Goal: Task Accomplishment & Management: Use online tool/utility

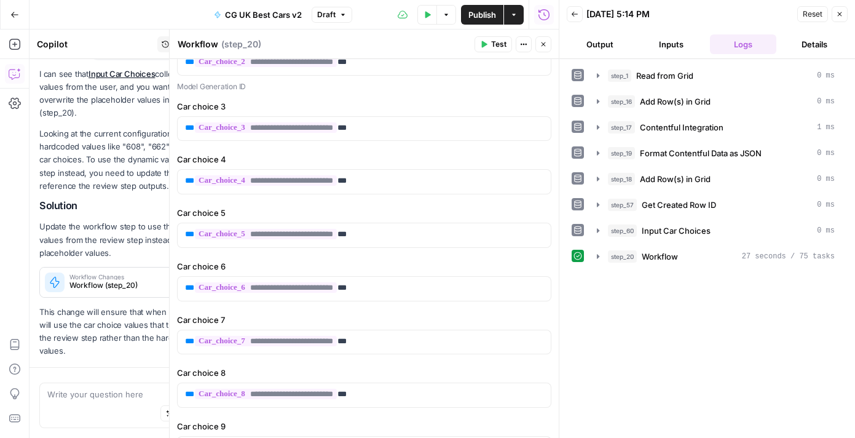
scroll to position [702, 0]
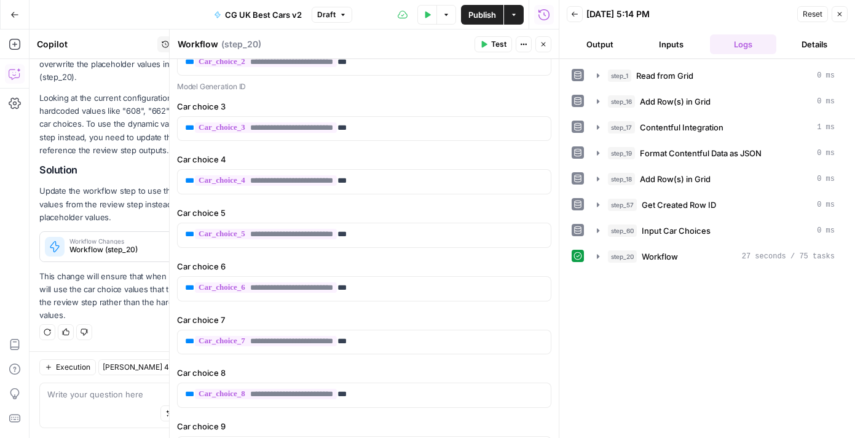
click at [497, 50] on button "Test" at bounding box center [494, 44] width 38 height 16
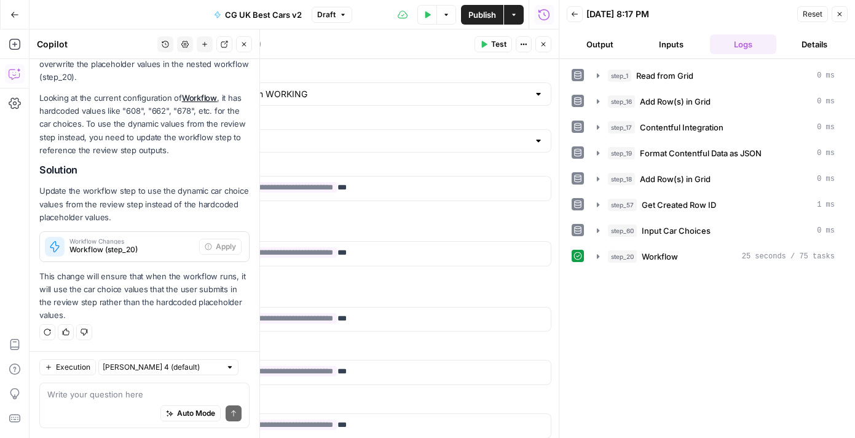
click at [10, 10] on icon "button" at bounding box center [14, 14] width 9 height 9
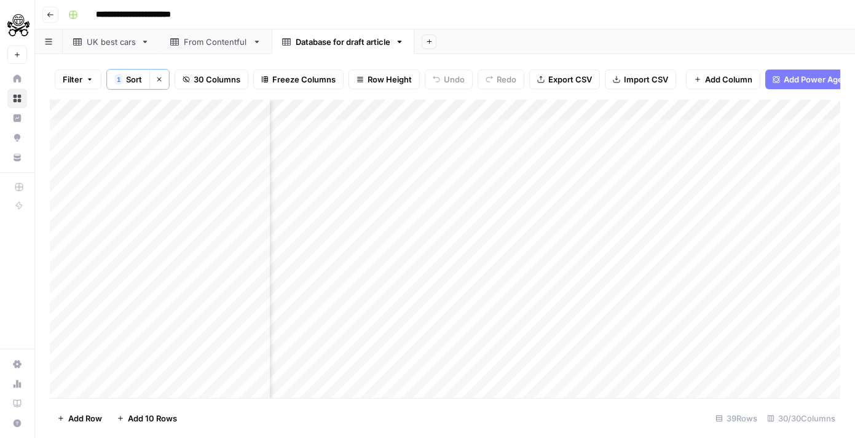
scroll to position [0, 3198]
click at [222, 49] on link "From Contentful" at bounding box center [216, 42] width 112 height 25
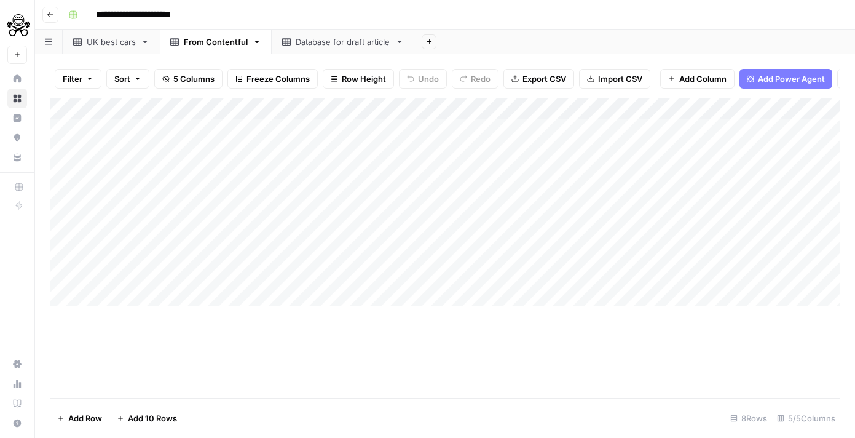
click at [128, 45] on div "UK best cars" at bounding box center [111, 42] width 49 height 12
click at [332, 381] on div "Add Column" at bounding box center [445, 247] width 791 height 299
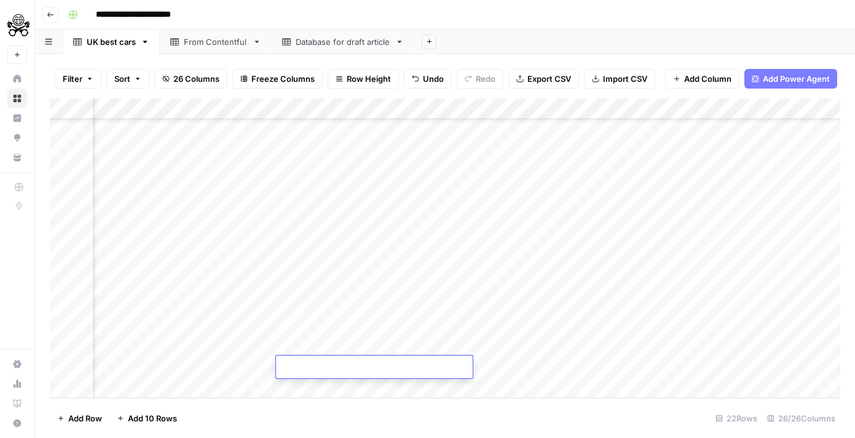
click at [338, 369] on textarea at bounding box center [374, 367] width 197 height 17
type textarea "**********"
click at [504, 366] on div "Add Column" at bounding box center [445, 247] width 791 height 299
click at [528, 373] on div "Add Column" at bounding box center [445, 247] width 791 height 299
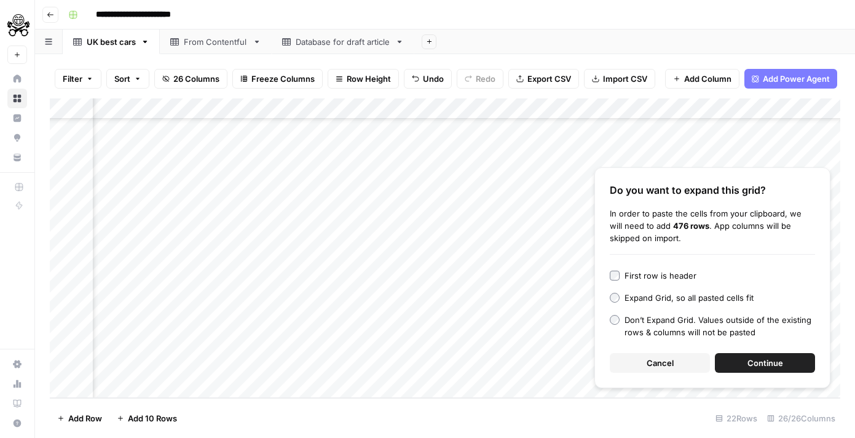
click at [671, 357] on span "Cancel" at bounding box center [660, 363] width 27 height 12
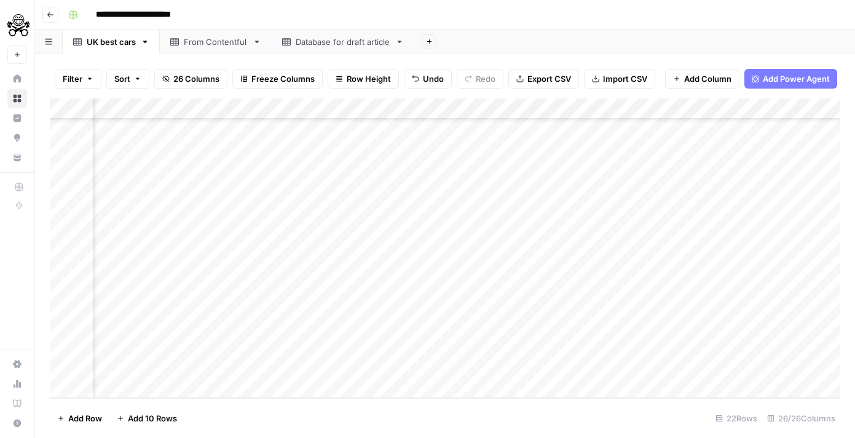
click at [574, 357] on div "Add Column" at bounding box center [445, 247] width 791 height 299
click at [574, 357] on div at bounding box center [567, 366] width 197 height 23
click at [572, 360] on textarea at bounding box center [567, 367] width 197 height 17
paste textarea "**********"
type textarea "**********"
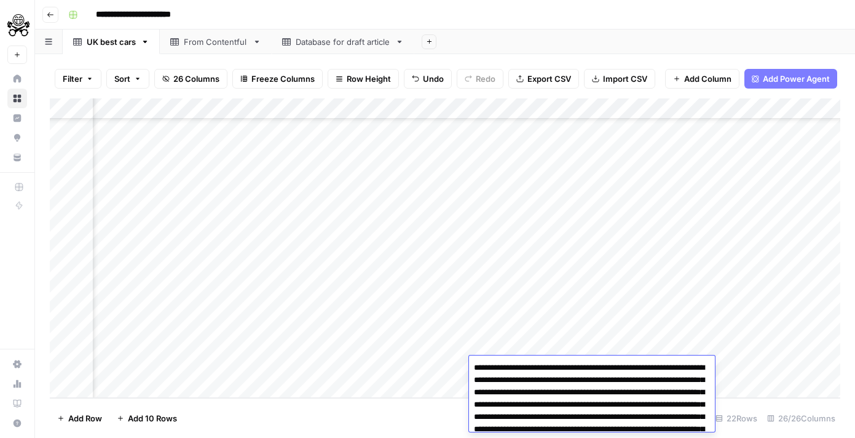
scroll to position [11400, 0]
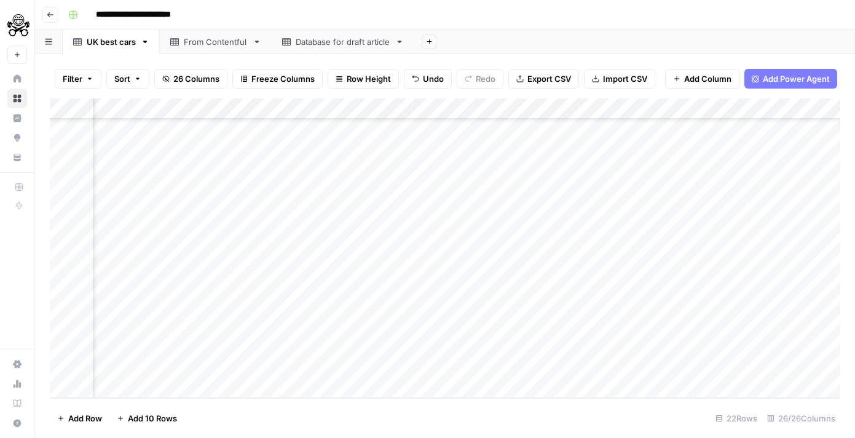
click at [693, 339] on div "Add Column" at bounding box center [445, 247] width 791 height 299
click at [693, 366] on div "Add Column" at bounding box center [445, 247] width 791 height 299
click at [697, 347] on div "Add Column" at bounding box center [445, 247] width 791 height 299
click at [689, 363] on div "Add Column" at bounding box center [445, 247] width 791 height 299
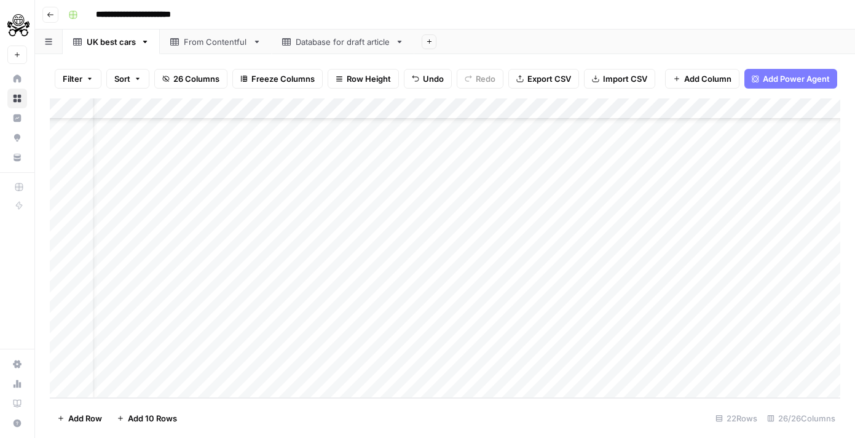
scroll to position [201, 0]
click at [136, 368] on div "Add Column" at bounding box center [445, 247] width 791 height 299
click at [344, 369] on div "Add Column" at bounding box center [445, 247] width 791 height 299
click at [324, 369] on div "Add Column" at bounding box center [445, 247] width 791 height 299
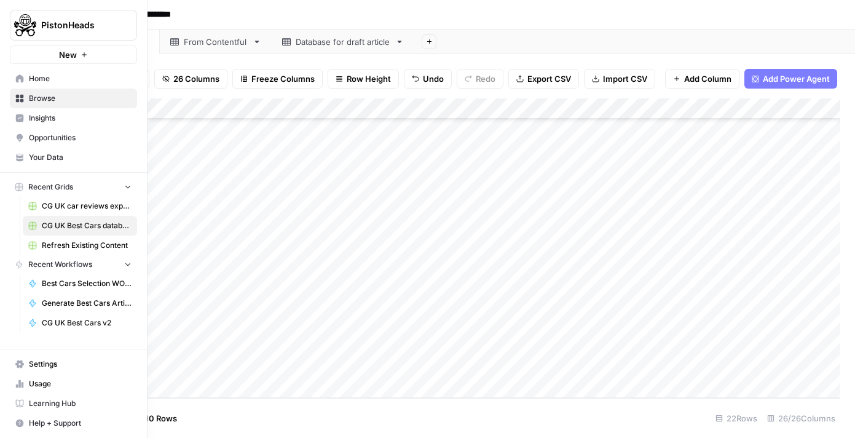
click at [63, 290] on link "Best Cars Selection WORKING" at bounding box center [80, 284] width 114 height 20
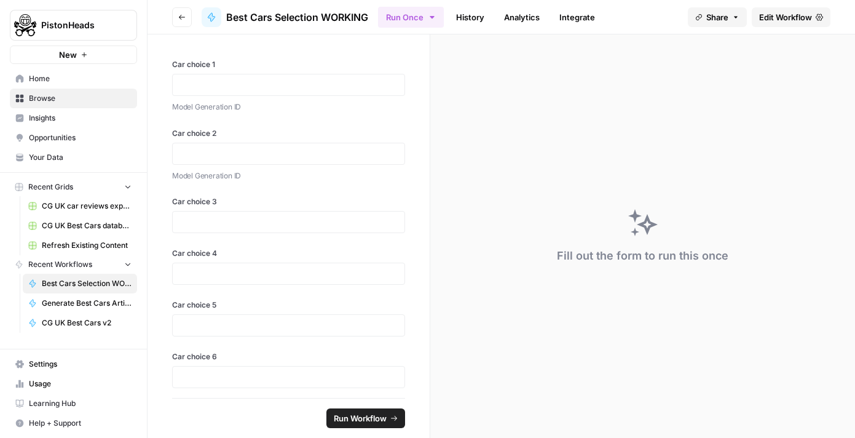
click at [776, 17] on span "Edit Workflow" at bounding box center [785, 17] width 53 height 12
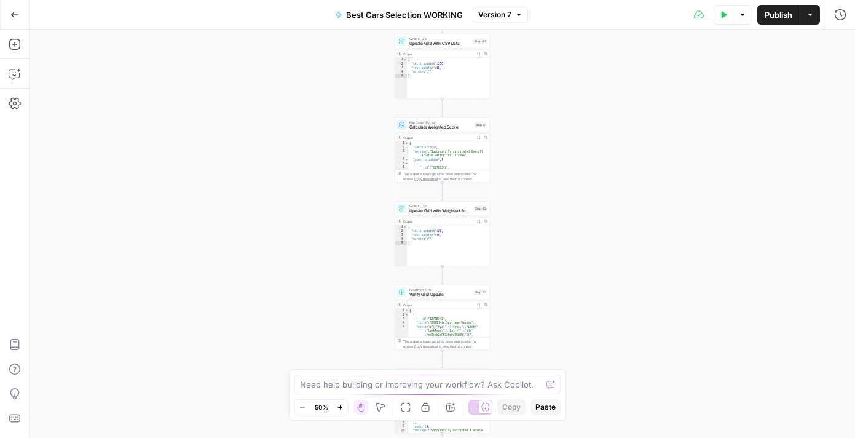
click at [448, 45] on span "Update Grid with CSV Data" at bounding box center [440, 44] width 62 height 6
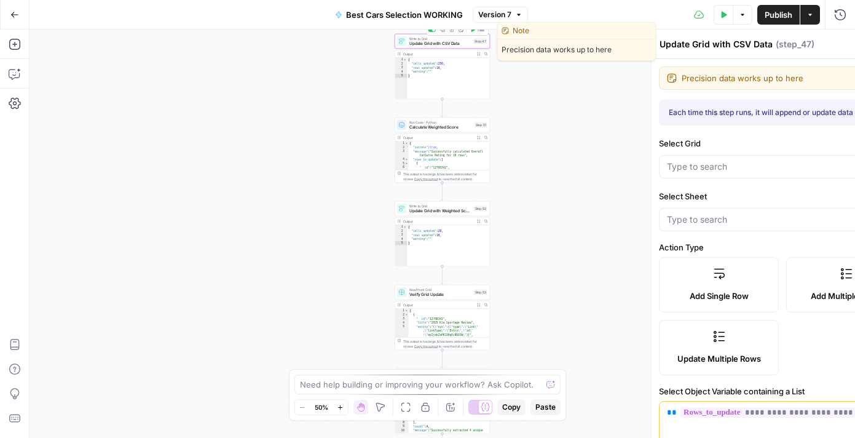
type input "Database for draft article"
type input "CG UK Best Cars database"
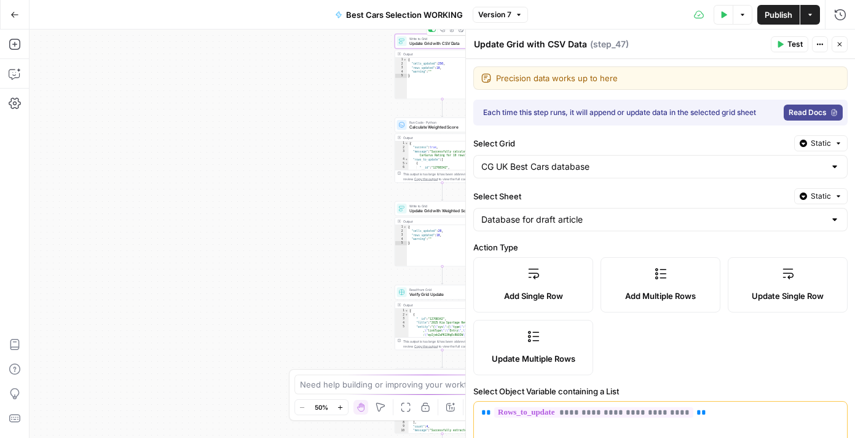
type input "title"
type input "entity"
type input "Model ID"
type input "Review Link"
type input "prosAndCons"
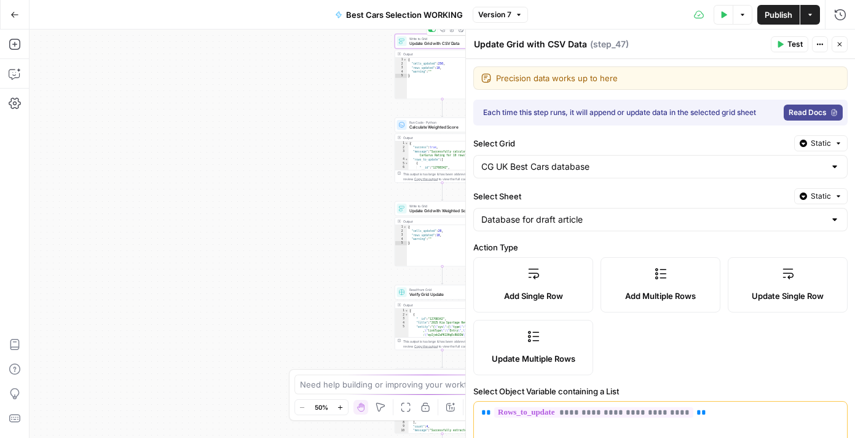
type input "AveragePrice"
type input "drivingScore"
type input "overallScore"
type input "practicality"
type input "summaryImage"
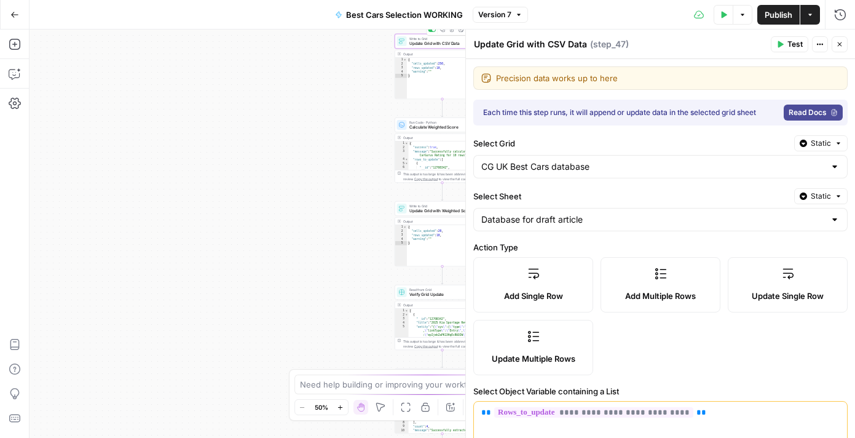
type input "TotalListings"
type input "GoodPriceCount"
type input "drivingContent"
type input "GreatPriceCount"
type input "whatIsItContent"
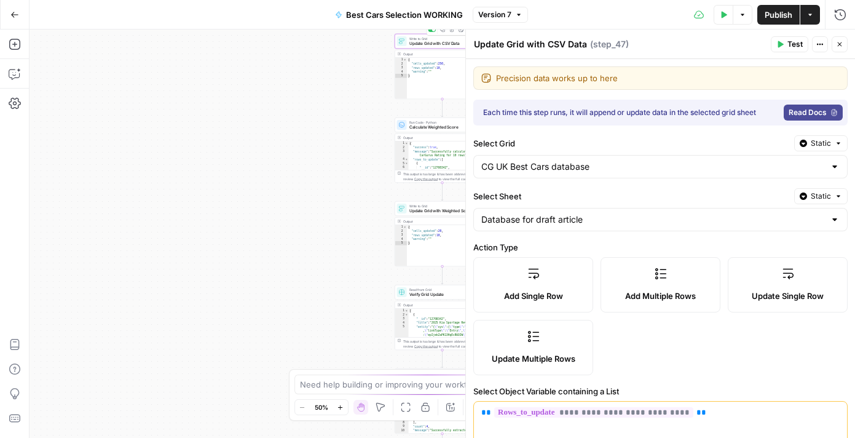
type input "Listings Shelves"
type input "practicalityScore"
type input "runningCostsScore"
type input "techEquipmentImage"
type input "techEquipmentScore"
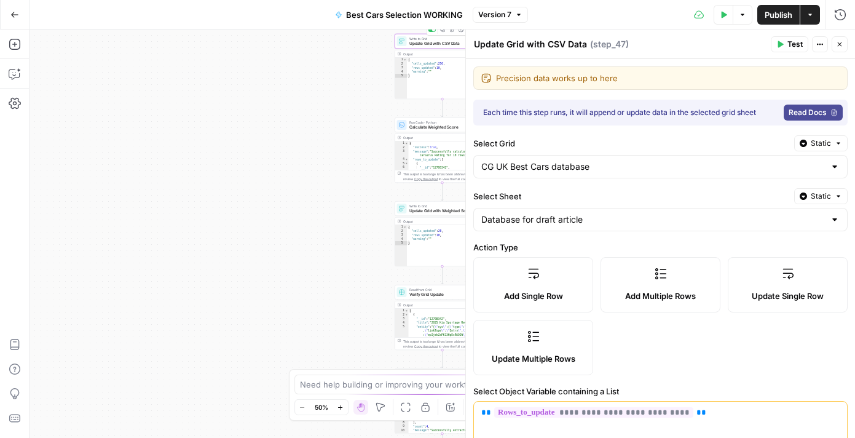
type input "Model Generation ID"
type input "runningCostsContent"
type input "techEquipmentContent"
type input "UserReviewAggregateRating"
type input "theCarGurusVerdictContent"
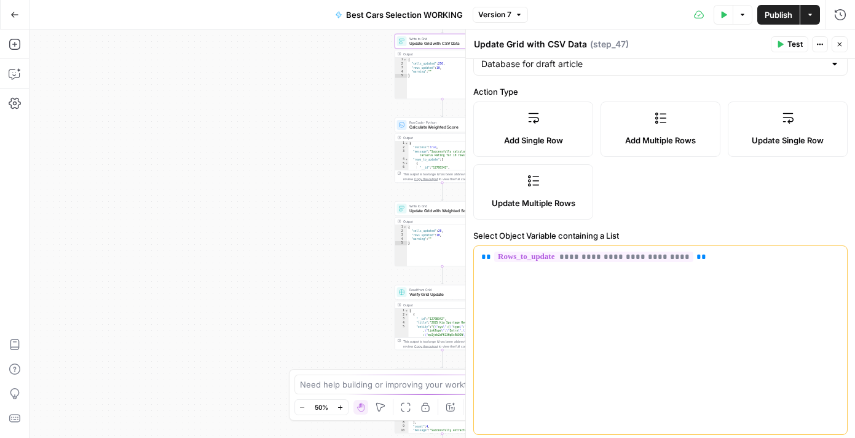
scroll to position [97, 0]
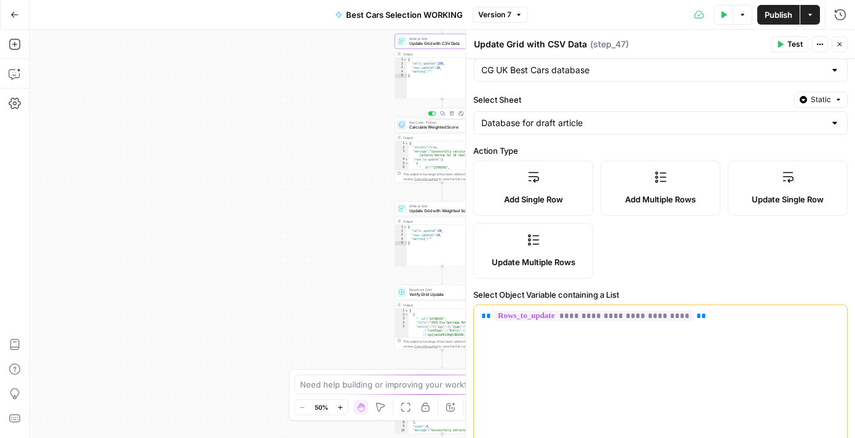
click at [418, 128] on span "Calculate Weighted Score" at bounding box center [440, 127] width 63 height 6
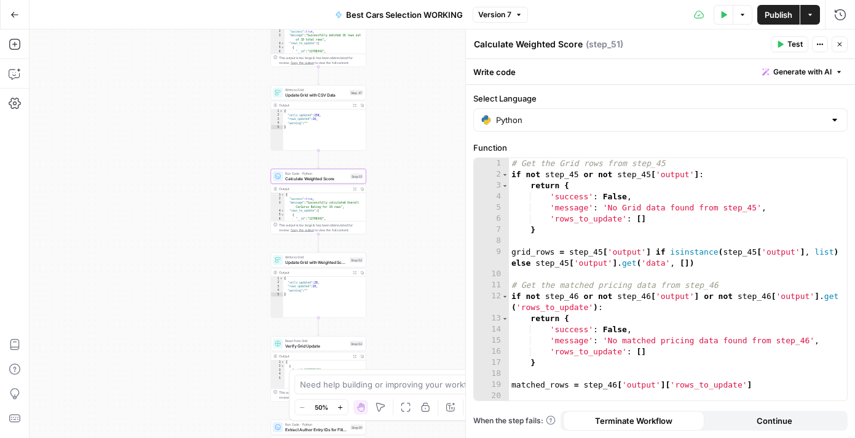
drag, startPoint x: 366, startPoint y: 335, endPoint x: 239, endPoint y: 429, distance: 157.8
click at [239, 430] on div "Workflow Input Settings Inputs Search Knowledge Base Search Knowledge Base Step…" at bounding box center [443, 234] width 826 height 408
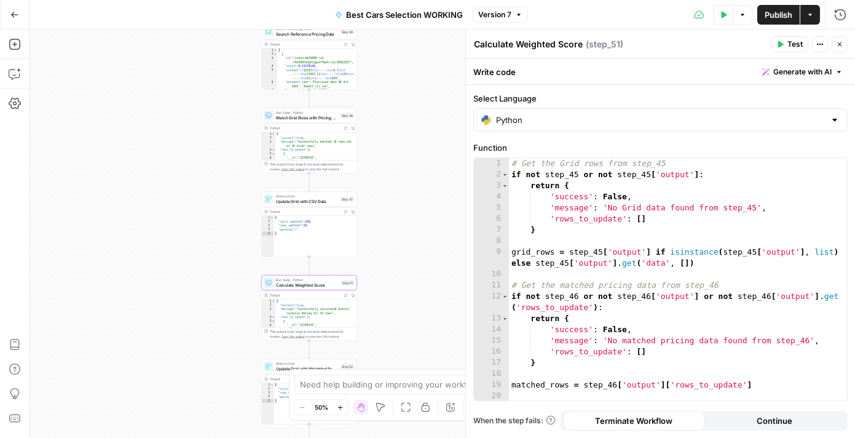
drag, startPoint x: 235, startPoint y: 217, endPoint x: 232, endPoint y: 371, distance: 153.7
click at [232, 371] on div "Workflow Input Settings Inputs Search Knowledge Base Search Knowledge Base Step…" at bounding box center [443, 234] width 826 height 408
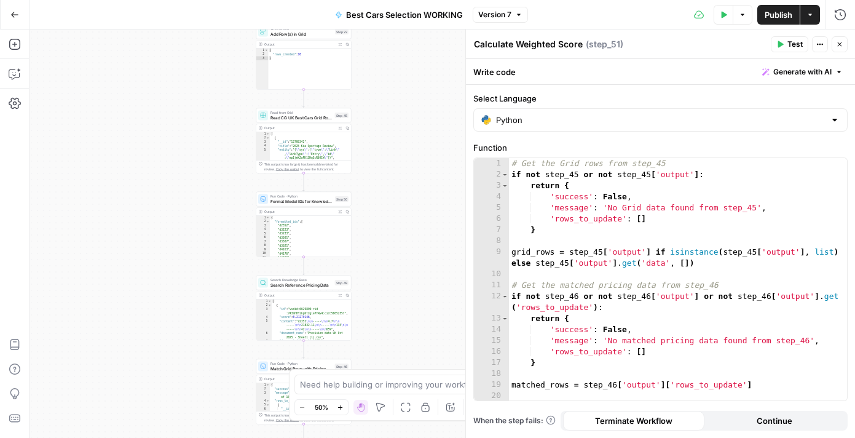
drag, startPoint x: 239, startPoint y: 243, endPoint x: 229, endPoint y: 420, distance: 176.8
click at [229, 420] on div "Workflow Input Settings Inputs Search Knowledge Base Search Knowledge Base Step…" at bounding box center [443, 234] width 826 height 408
click at [183, 331] on div "Workflow Input Settings Inputs Search Knowledge Base Search Knowledge Base Step…" at bounding box center [443, 234] width 826 height 408
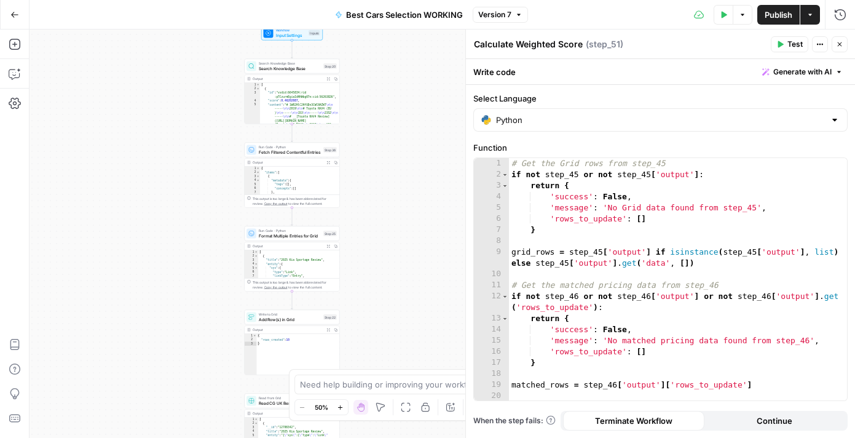
drag, startPoint x: 203, startPoint y: 156, endPoint x: 192, endPoint y: 441, distance: 285.5
click at [192, 437] on html "PistonHeads New Home Browse Insights Opportunities Your Data Recent Grids CG UK…" at bounding box center [427, 219] width 855 height 438
click at [302, 39] on div "Workflow Input Settings Inputs Test Step" at bounding box center [291, 33] width 61 height 15
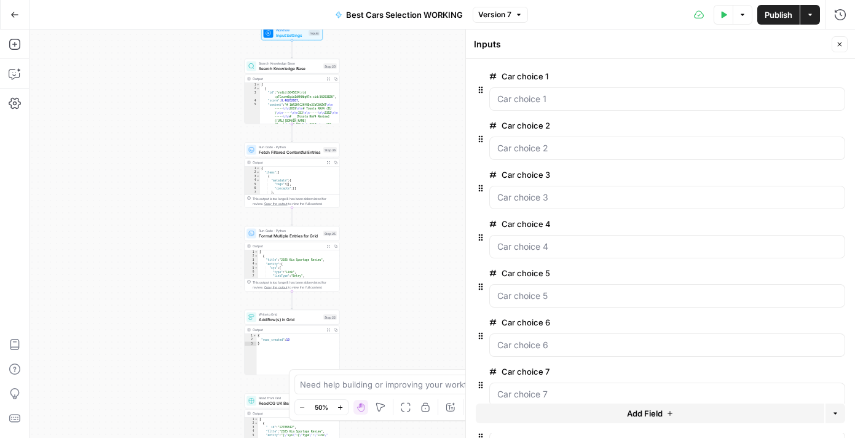
click at [765, 20] on button "Publish" at bounding box center [778, 15] width 42 height 20
click at [17, 30] on div "Add Steps Copilot Settings AirOps Academy Help Give Feedback Shortcuts" at bounding box center [15, 234] width 30 height 408
click at [19, 12] on button "Go Back" at bounding box center [15, 15] width 22 height 22
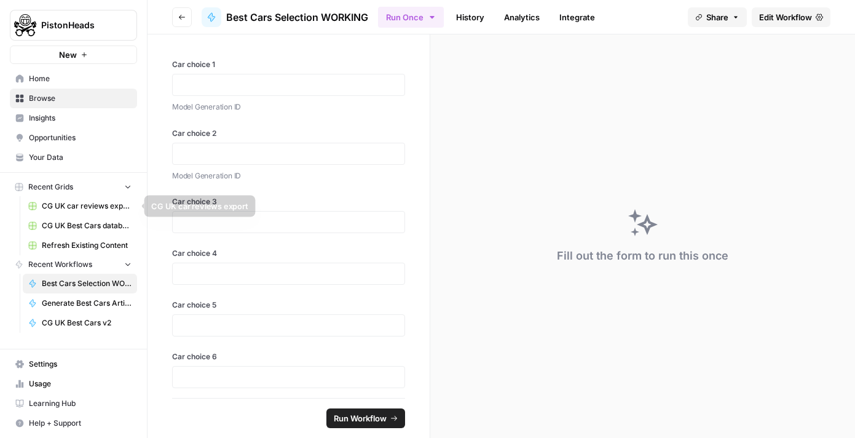
click at [59, 223] on span "CG UK Best Cars database" at bounding box center [87, 225] width 90 height 11
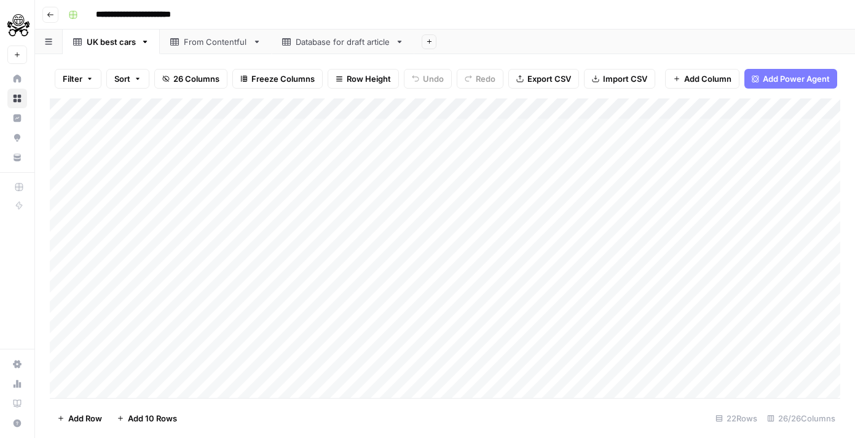
click at [319, 40] on div "Database for draft article" at bounding box center [343, 42] width 95 height 12
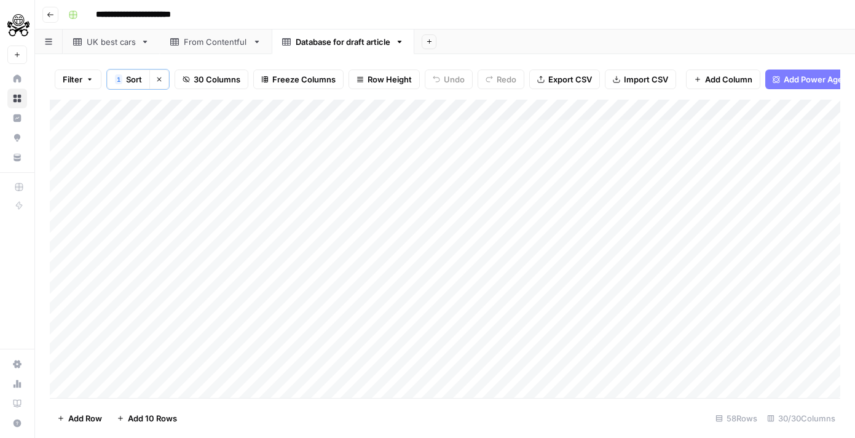
click at [73, 111] on div "Add Column" at bounding box center [445, 249] width 791 height 298
click at [77, 423] on span "Delete 58 Rows" at bounding box center [87, 418] width 60 height 12
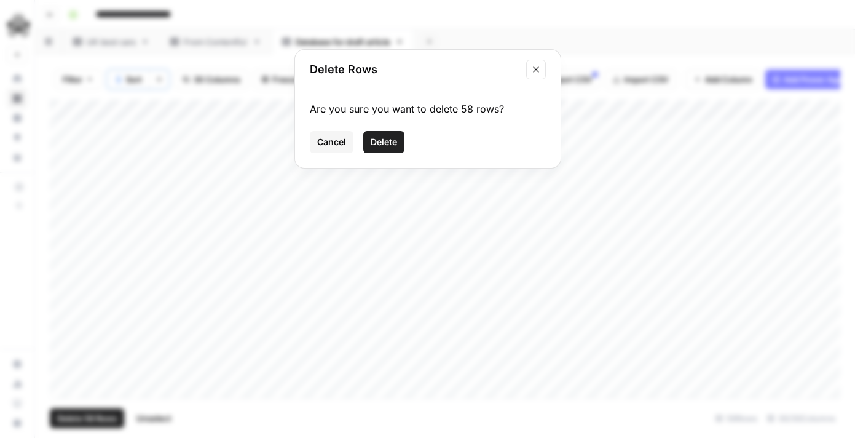
click at [388, 144] on span "Delete" at bounding box center [384, 142] width 26 height 12
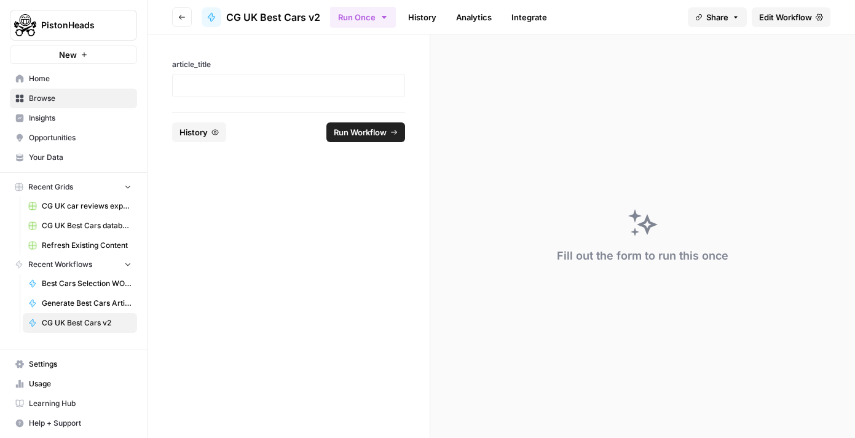
click at [346, 93] on div at bounding box center [288, 85] width 233 height 23
click at [339, 93] on div at bounding box center [288, 85] width 233 height 23
click at [784, 11] on span "Edit Workflow" at bounding box center [785, 17] width 53 height 12
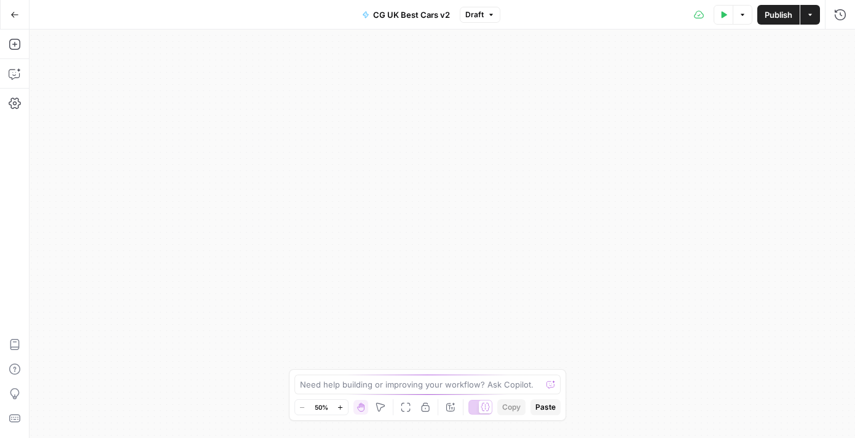
click at [722, 16] on icon "button" at bounding box center [725, 14] width 6 height 7
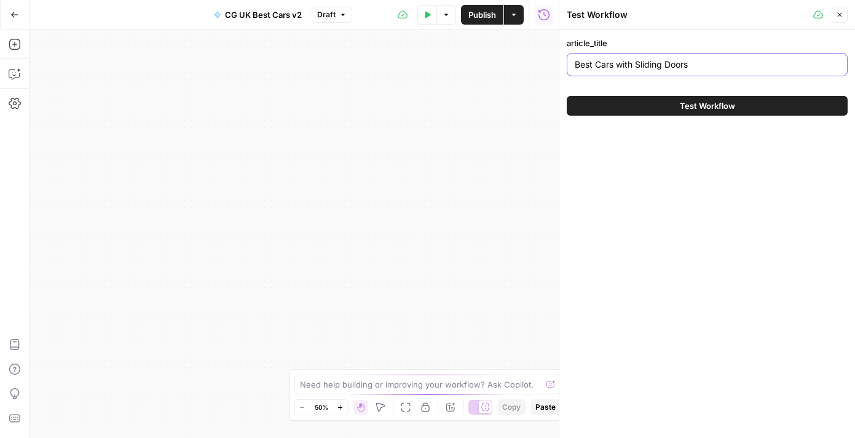
click at [669, 68] on input "Best Cars with Sliding Doors" at bounding box center [707, 64] width 265 height 12
paste input "The Best Plug-in Hybrid (PHEV) SUVs 2025"
type input "The Best Plug-in Hybrid (PHEV) SUVs 2025"
click at [665, 110] on button "Test Workflow" at bounding box center [707, 106] width 281 height 20
click at [723, 104] on span "Test Workflow" at bounding box center [707, 106] width 55 height 12
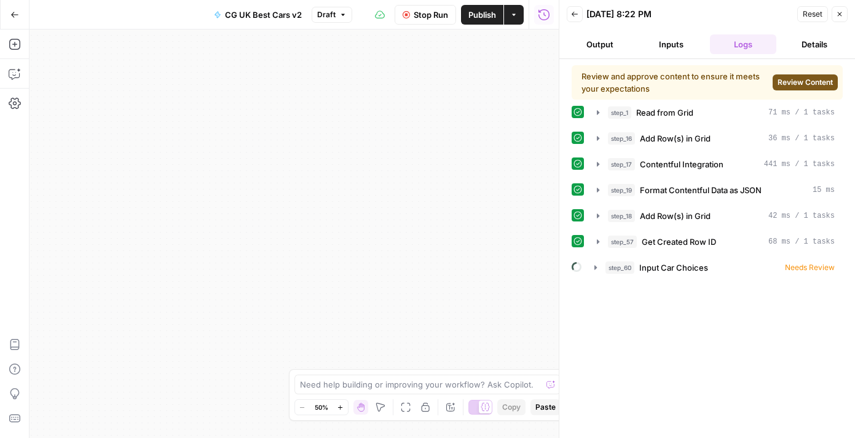
click at [807, 87] on span "Review Content" at bounding box center [805, 82] width 55 height 11
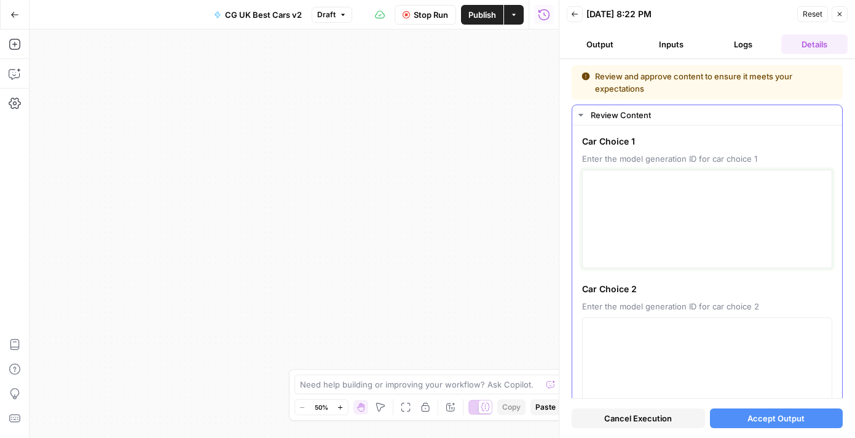
click at [638, 225] on textarea at bounding box center [707, 218] width 234 height 87
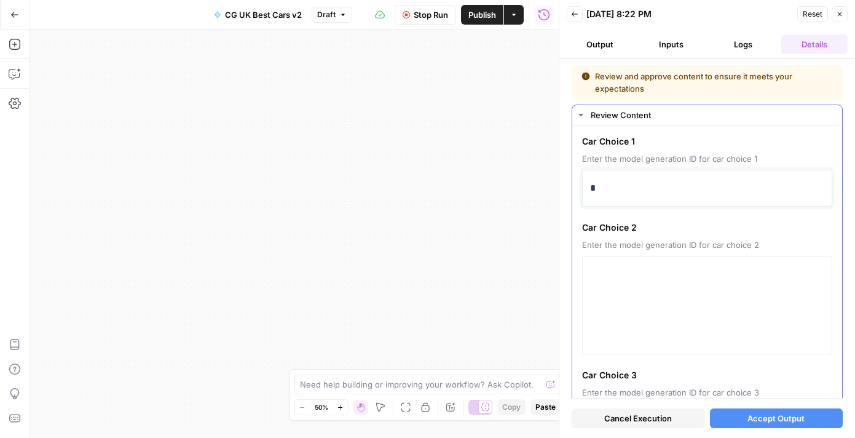
click at [649, 199] on div "*" at bounding box center [707, 188] width 234 height 26
click at [663, 290] on textarea at bounding box center [707, 304] width 234 height 87
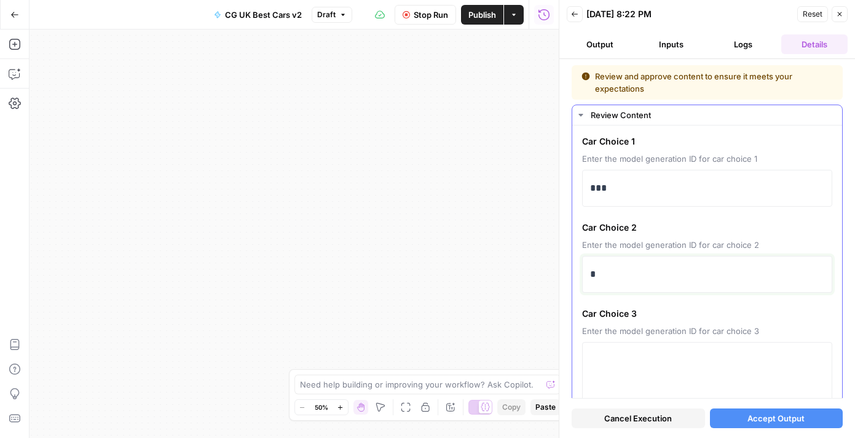
click at [649, 272] on p "*" at bounding box center [707, 274] width 234 height 16
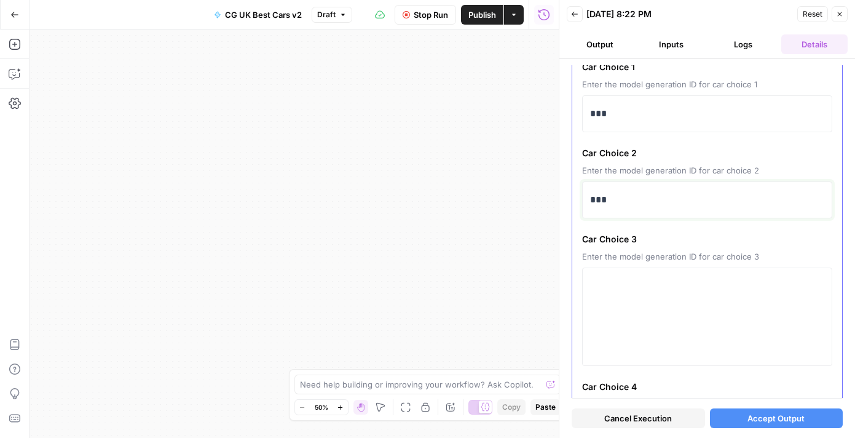
scroll to position [81, 0]
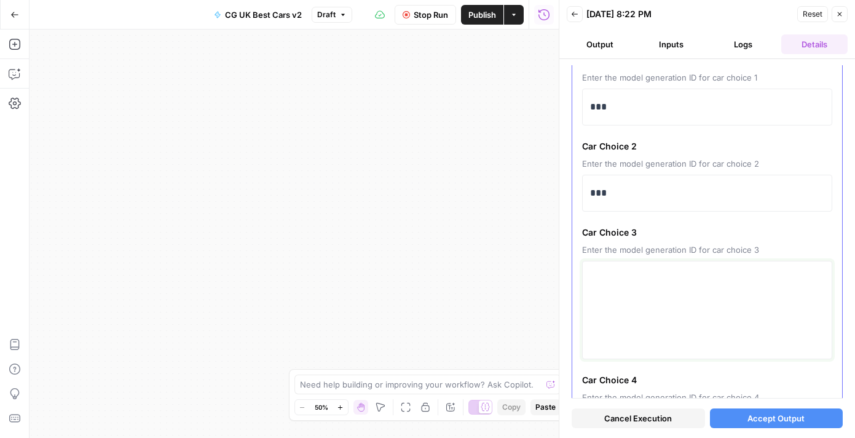
click at [656, 292] on textarea at bounding box center [707, 309] width 234 height 87
click at [640, 282] on textarea at bounding box center [707, 309] width 234 height 87
click at [650, 296] on div "*" at bounding box center [707, 279] width 250 height 37
click at [652, 294] on div "*" at bounding box center [707, 279] width 250 height 37
click at [657, 279] on p "*" at bounding box center [707, 279] width 234 height 16
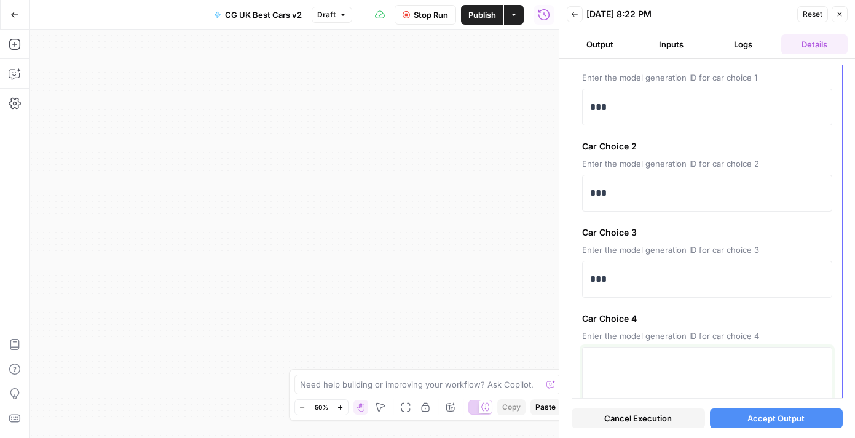
click at [639, 378] on textarea at bounding box center [707, 395] width 234 height 87
click at [610, 349] on div at bounding box center [707, 396] width 250 height 98
click at [606, 357] on textarea at bounding box center [707, 395] width 234 height 87
click at [610, 364] on p "*" at bounding box center [707, 365] width 234 height 16
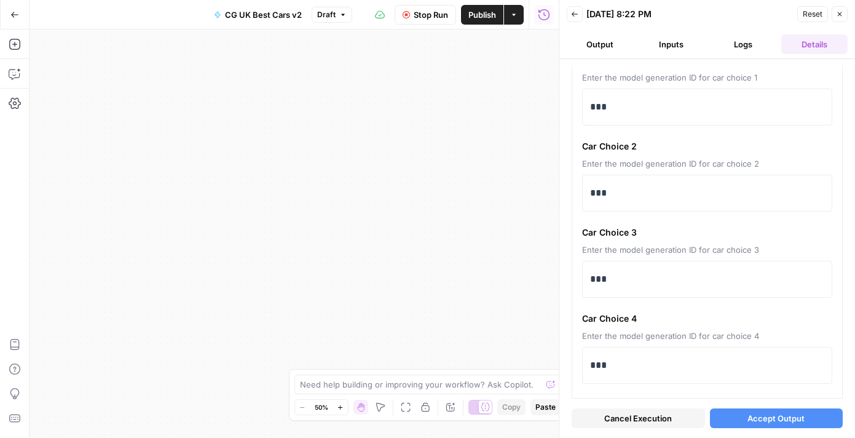
click at [536, 336] on div "true false Workflow Input Settings Inputs Read from Grid Read from Grid Step 1 …" at bounding box center [294, 234] width 529 height 408
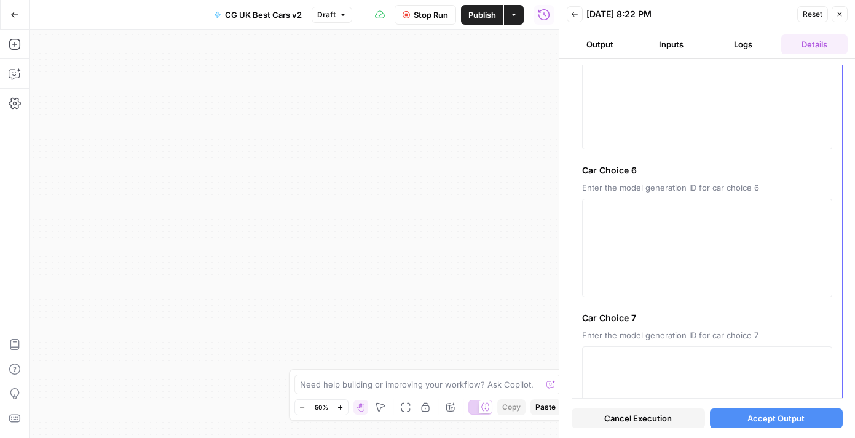
scroll to position [374, 0]
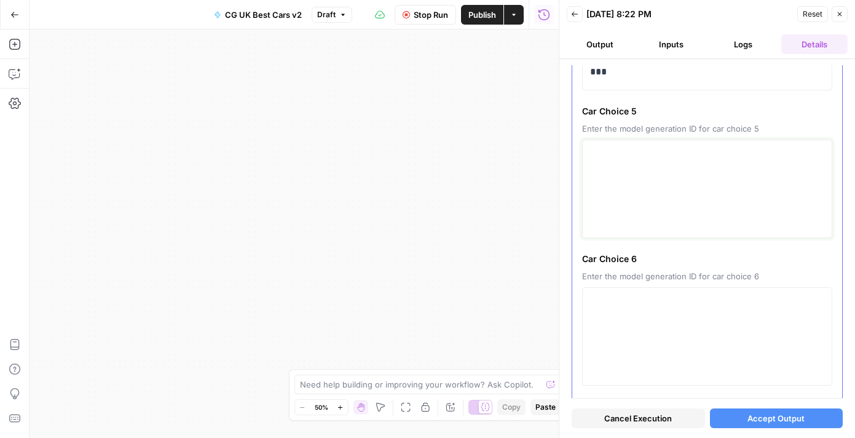
click at [606, 176] on textarea at bounding box center [707, 188] width 234 height 87
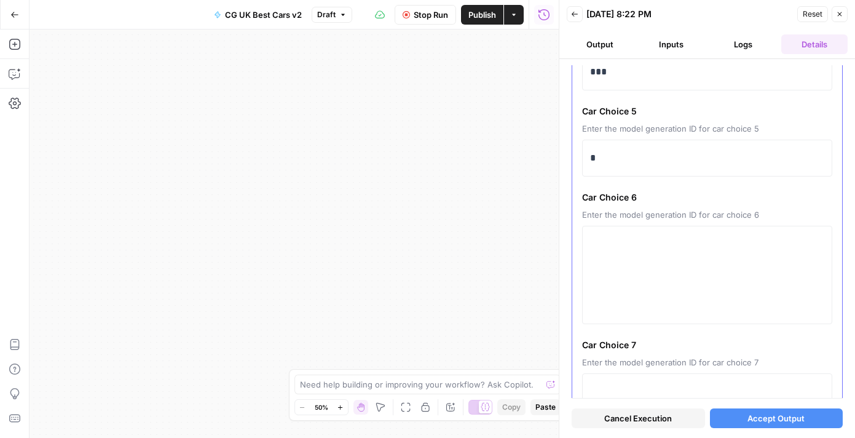
click at [606, 176] on div "Car Choice 1 Enter the model generation ID for car choice 1 *** Car Choice 2 En…" at bounding box center [707, 337] width 270 height 1173
click at [623, 162] on p "*" at bounding box center [707, 158] width 234 height 16
click at [618, 239] on textarea at bounding box center [707, 274] width 234 height 87
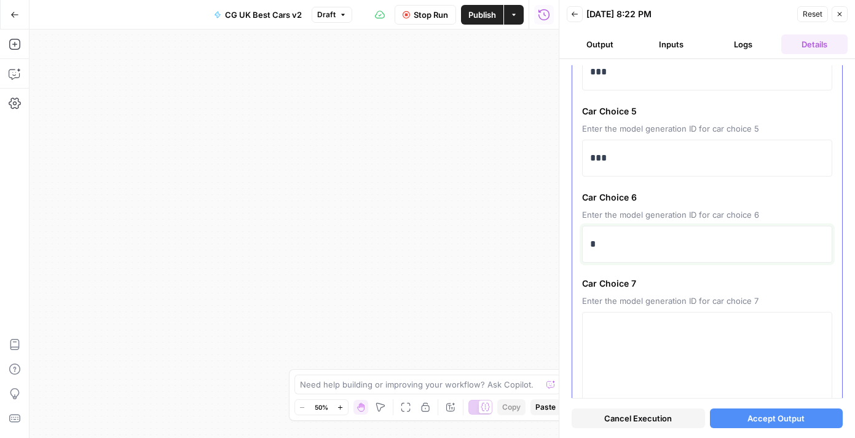
click at [612, 248] on p "*" at bounding box center [707, 244] width 234 height 16
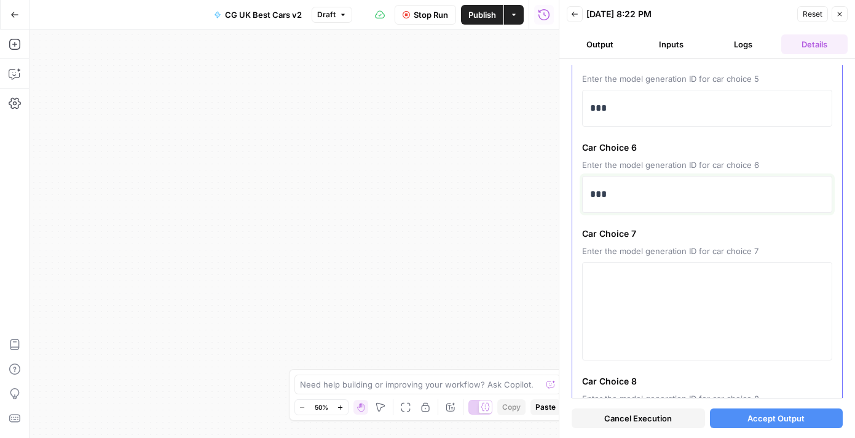
scroll to position [455, 0]
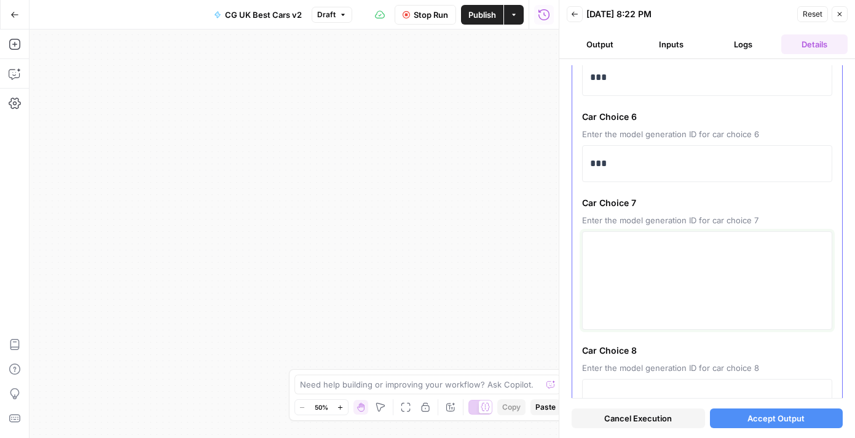
click at [620, 280] on textarea at bounding box center [707, 280] width 234 height 87
click at [611, 253] on textarea at bounding box center [707, 280] width 234 height 87
click at [614, 244] on textarea at bounding box center [707, 280] width 234 height 87
click at [633, 259] on div "*" at bounding box center [707, 250] width 234 height 26
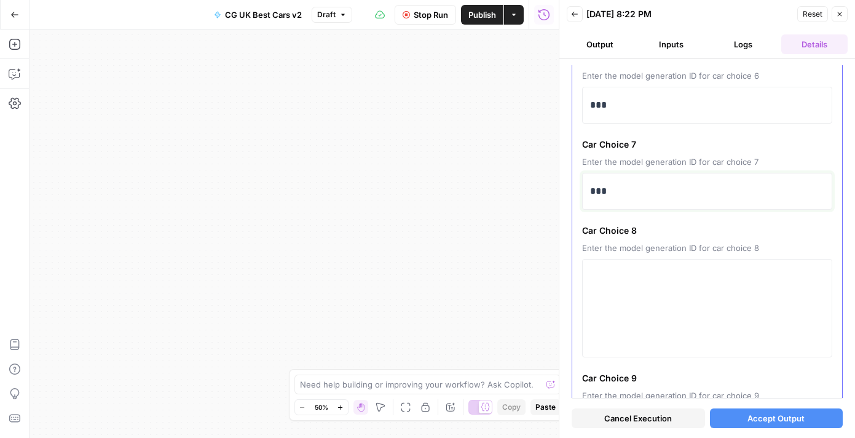
scroll to position [531, 0]
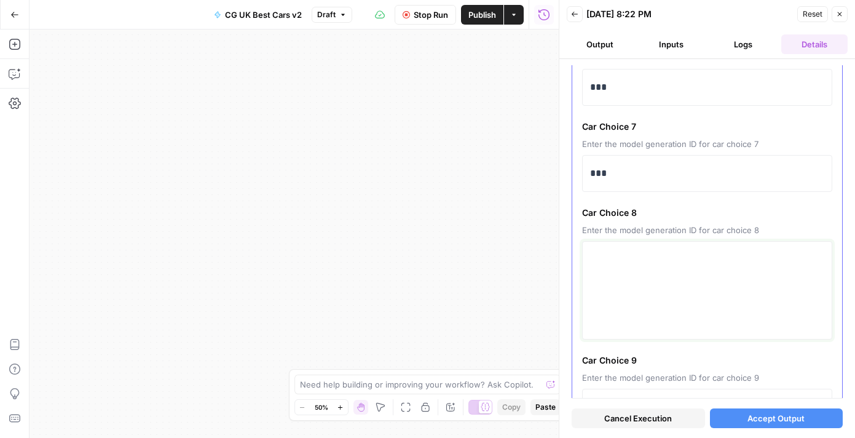
click at [633, 286] on textarea at bounding box center [707, 290] width 234 height 87
click at [641, 275] on textarea at bounding box center [707, 290] width 234 height 87
click at [643, 266] on textarea at bounding box center [707, 290] width 234 height 87
click at [647, 259] on p "*" at bounding box center [707, 259] width 234 height 16
click at [613, 346] on textarea at bounding box center [707, 376] width 234 height 87
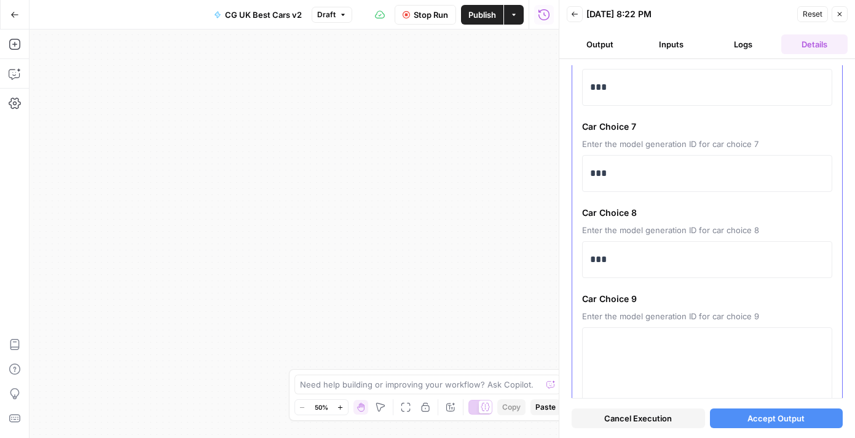
click at [614, 330] on div at bounding box center [707, 376] width 250 height 98
click at [615, 341] on textarea at bounding box center [707, 376] width 234 height 87
click at [615, 341] on p "*" at bounding box center [707, 346] width 234 height 16
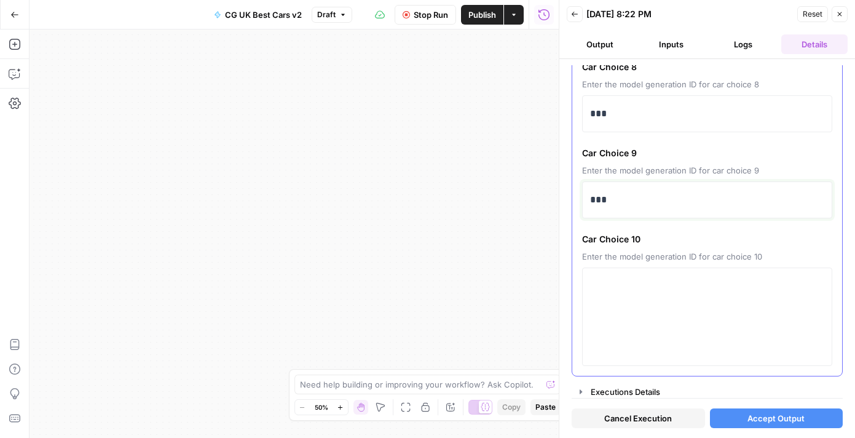
scroll to position [681, 0]
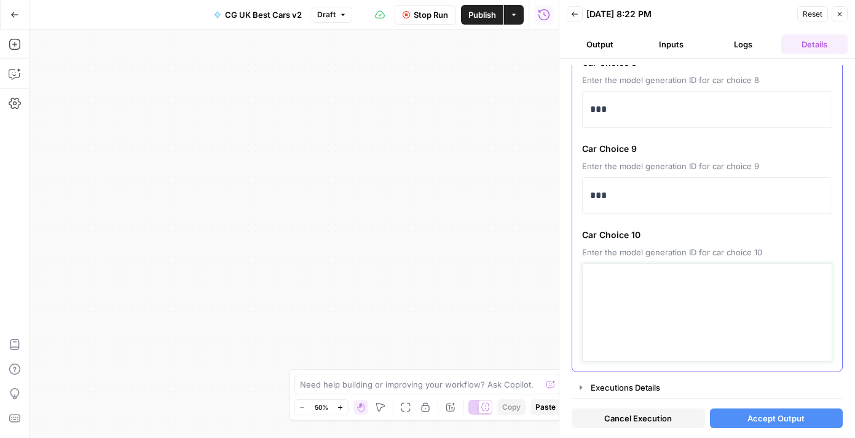
click at [631, 309] on textarea at bounding box center [707, 312] width 234 height 87
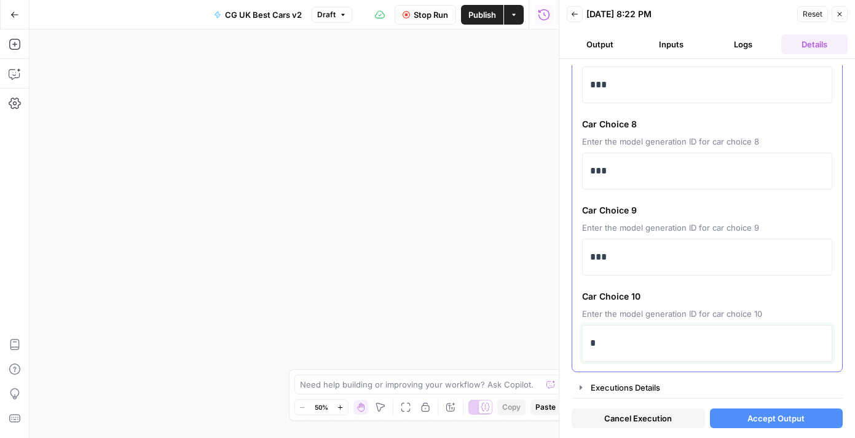
click at [620, 339] on p "*" at bounding box center [707, 343] width 234 height 16
click at [757, 417] on span "Accept Output" at bounding box center [776, 418] width 57 height 12
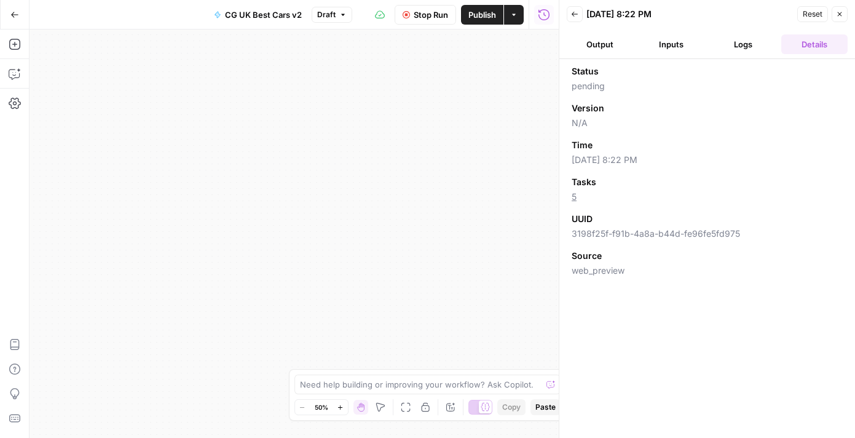
click at [728, 30] on header "Back 10/15/25 at 8:22 PM Reset Close Output Inputs Logs Details" at bounding box center [707, 29] width 296 height 59
click at [736, 35] on button "Logs" at bounding box center [743, 44] width 66 height 20
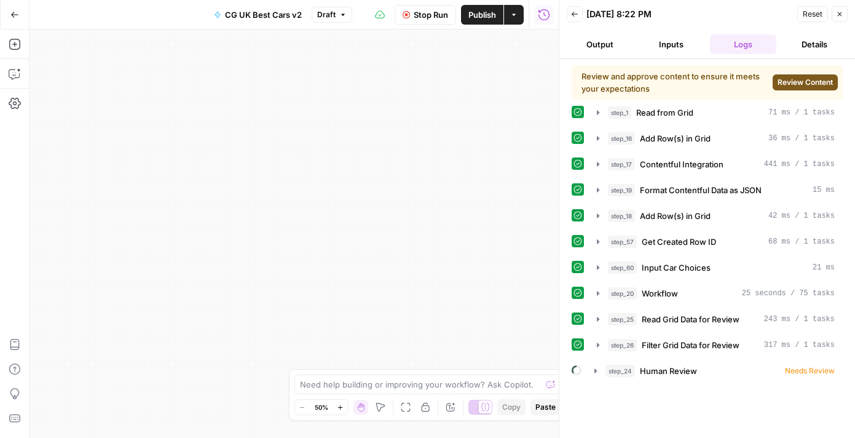
click at [785, 75] on button "Review Content" at bounding box center [805, 82] width 65 height 16
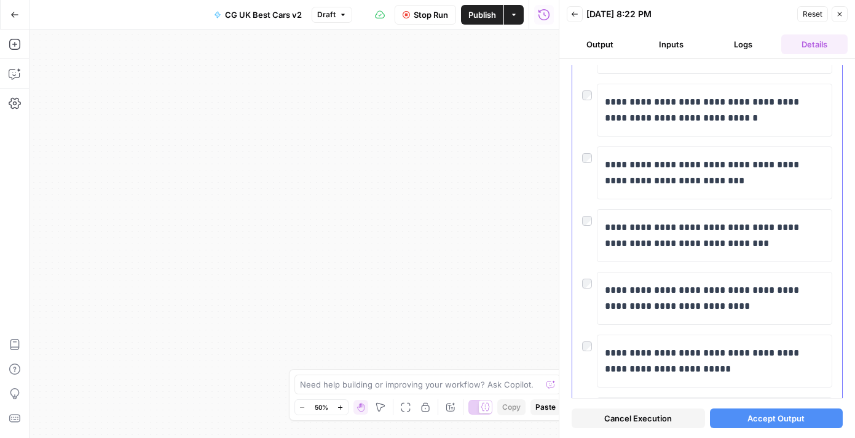
scroll to position [1158, 0]
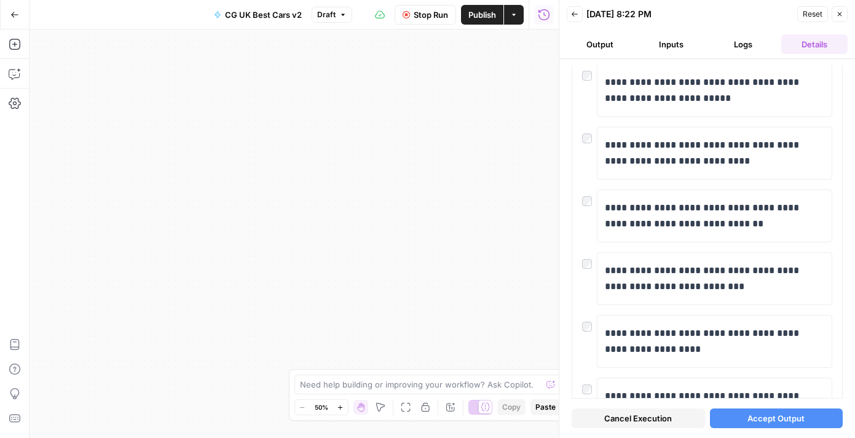
click at [654, 424] on span "Cancel Execution" at bounding box center [638, 418] width 68 height 12
